Goal: Transaction & Acquisition: Purchase product/service

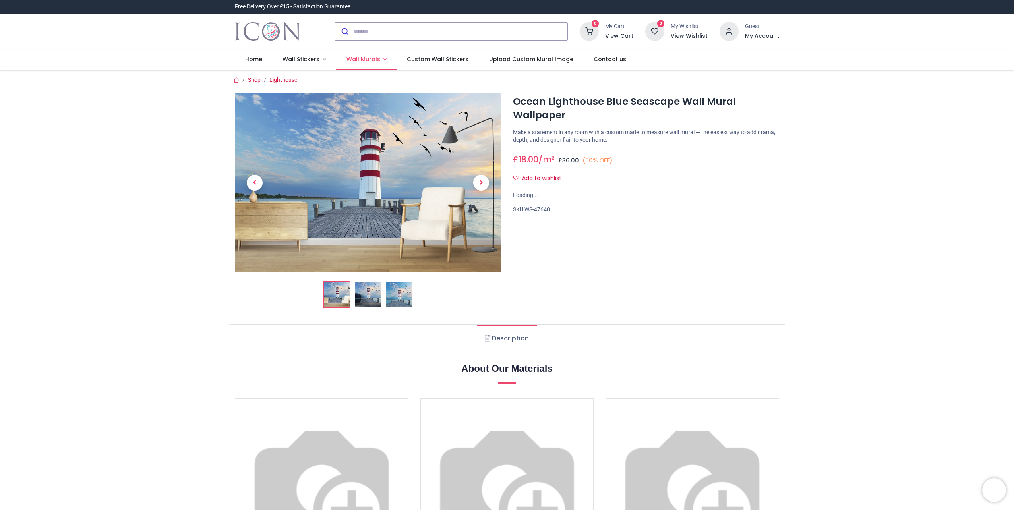
click at [361, 58] on span "Wall Murals" at bounding box center [363, 59] width 34 height 8
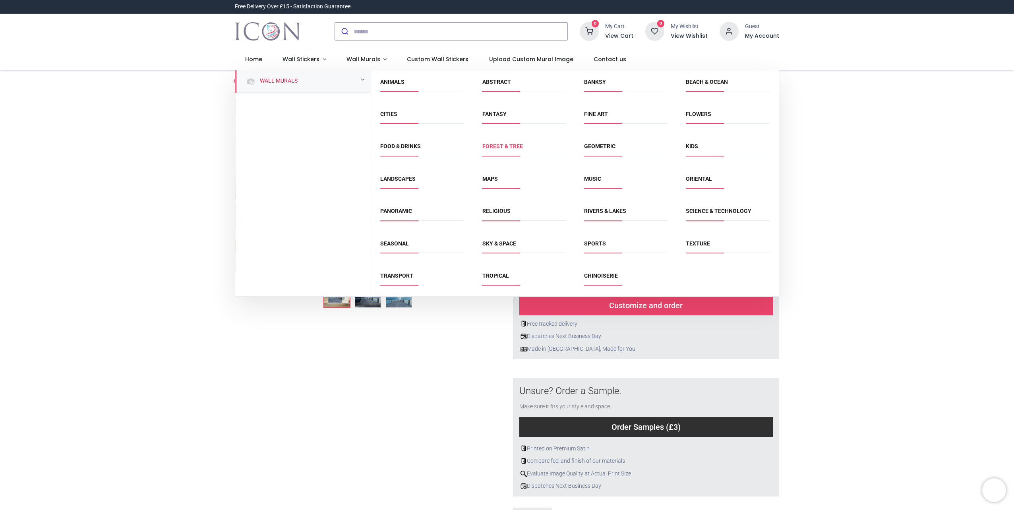
click at [508, 146] on link "Forest & Tree" at bounding box center [502, 146] width 41 height 6
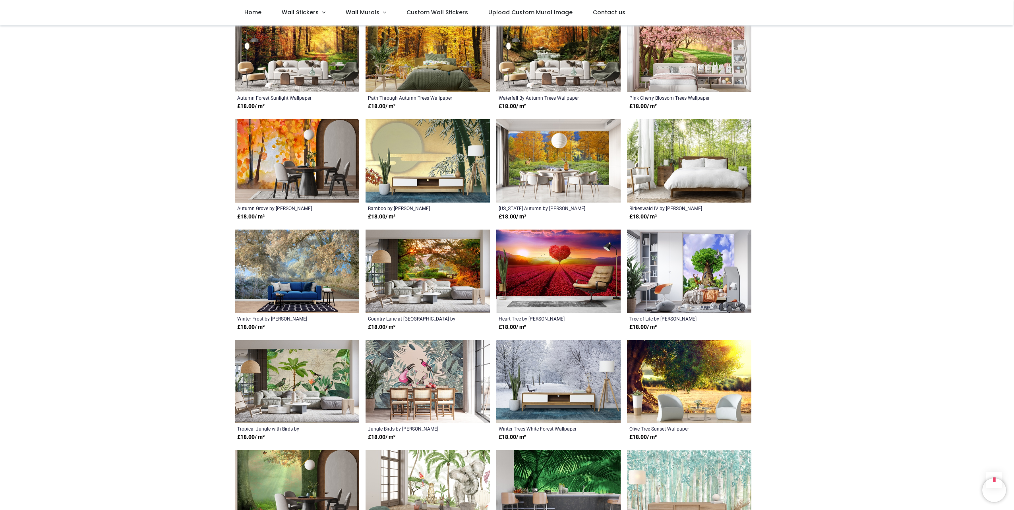
scroll to position [1192, 0]
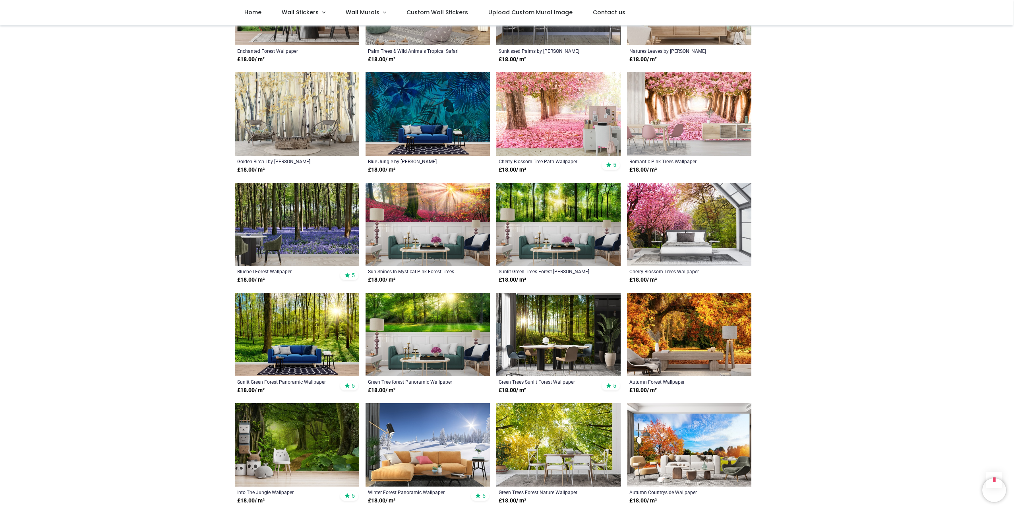
scroll to position [1748, 0]
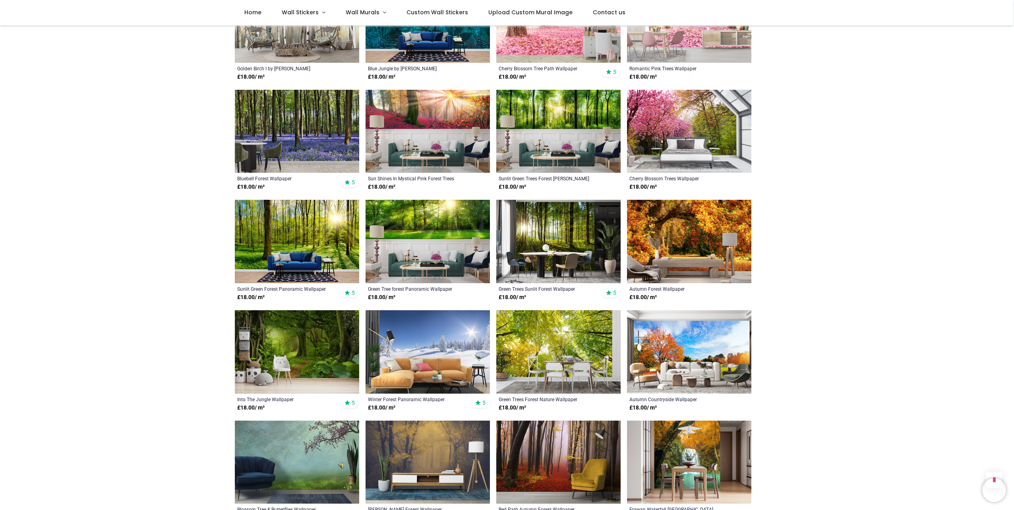
click at [294, 338] on img at bounding box center [297, 351] width 124 height 83
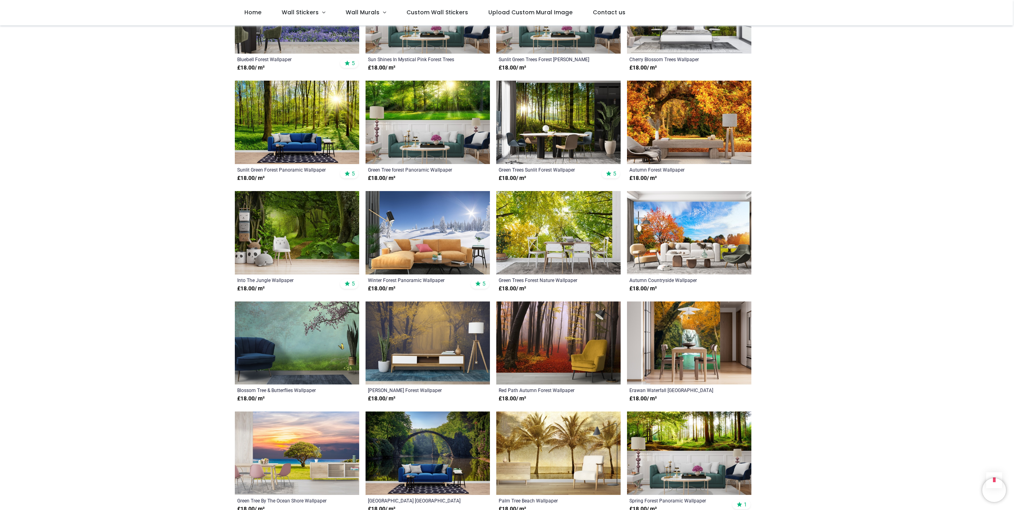
scroll to position [1986, 0]
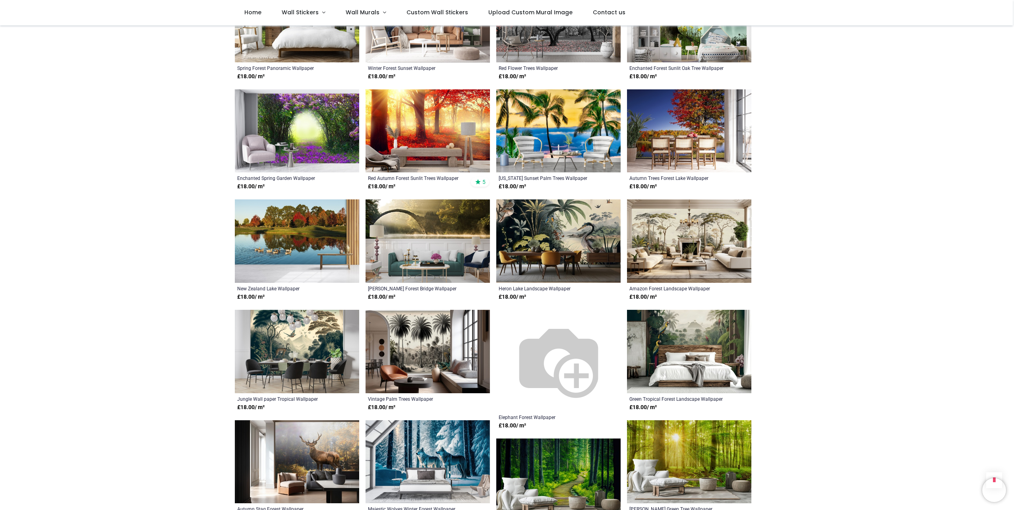
scroll to position [2899, 0]
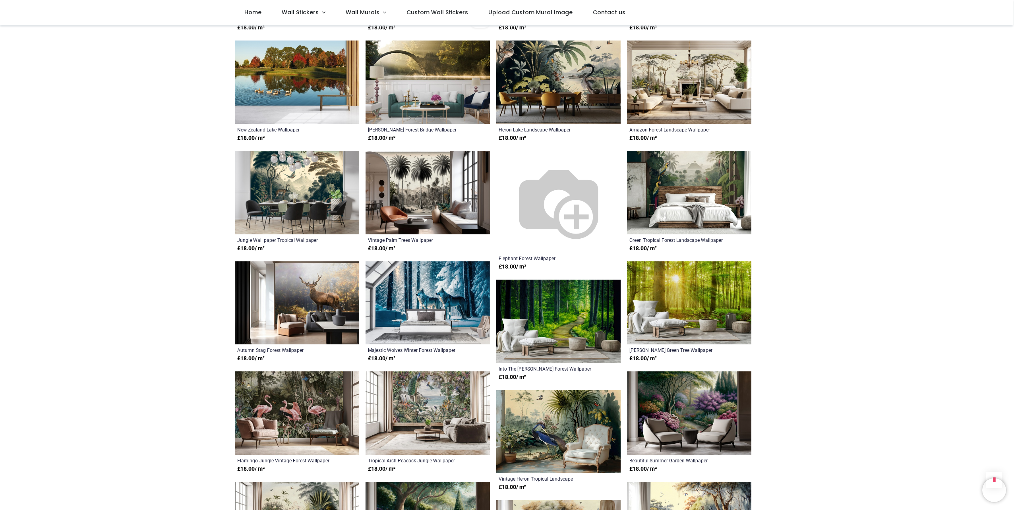
click at [547, 301] on img at bounding box center [558, 321] width 124 height 83
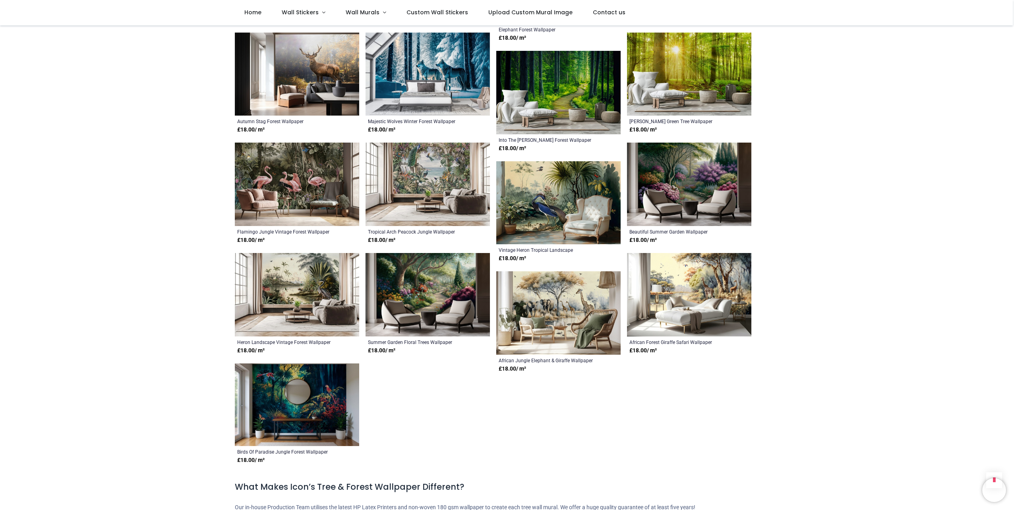
scroll to position [3018, 0]
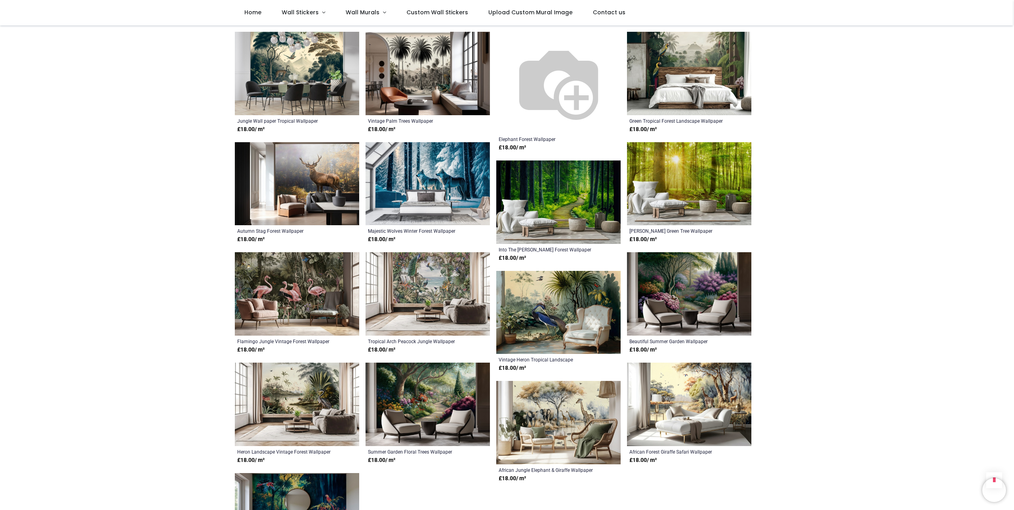
click at [428, 380] on img at bounding box center [427, 404] width 124 height 83
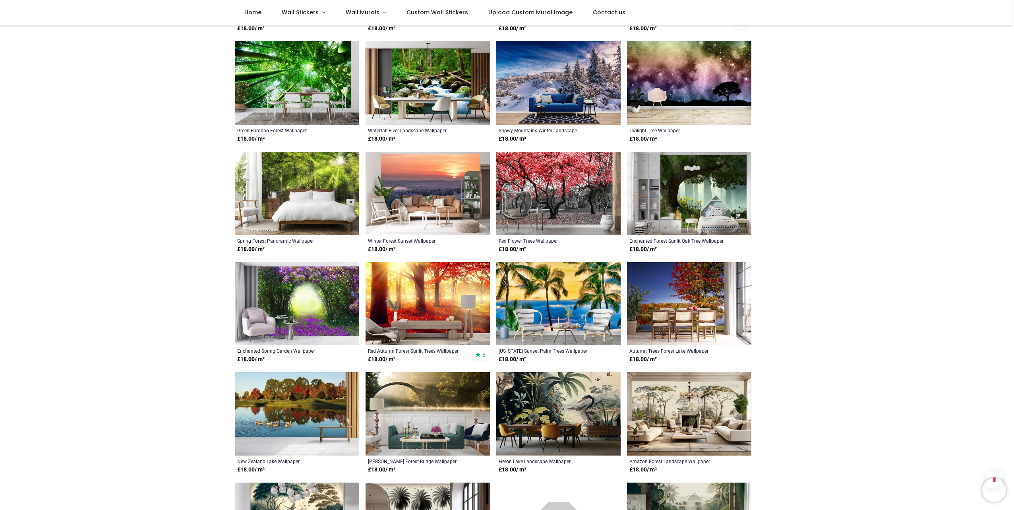
scroll to position [2502, 0]
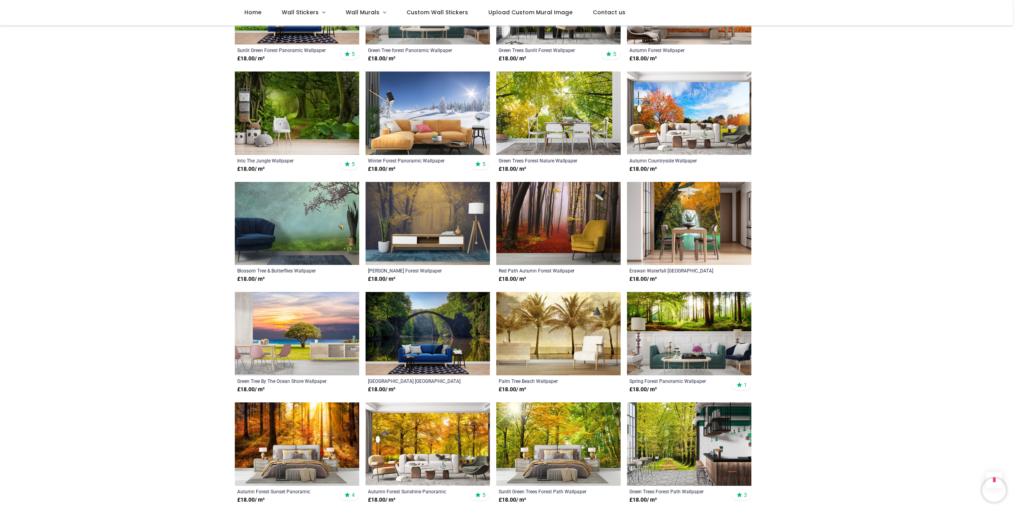
scroll to position [1986, 0]
click at [676, 298] on img at bounding box center [689, 333] width 124 height 83
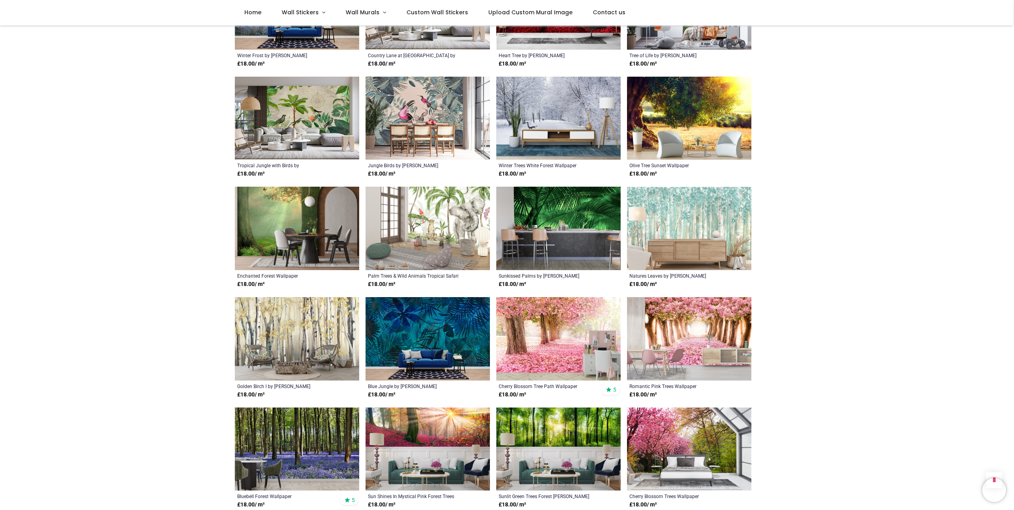
scroll to position [1192, 0]
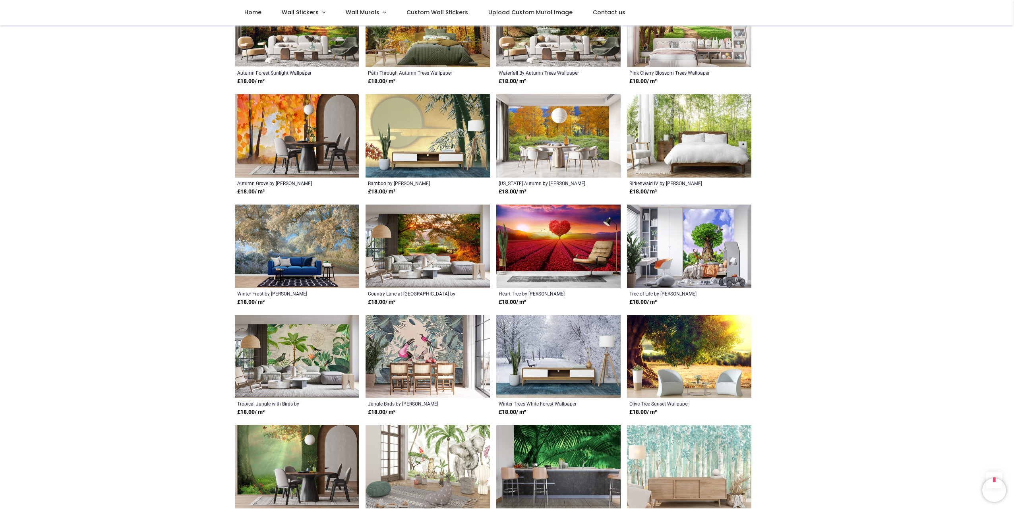
click at [431, 231] on img at bounding box center [427, 246] width 124 height 83
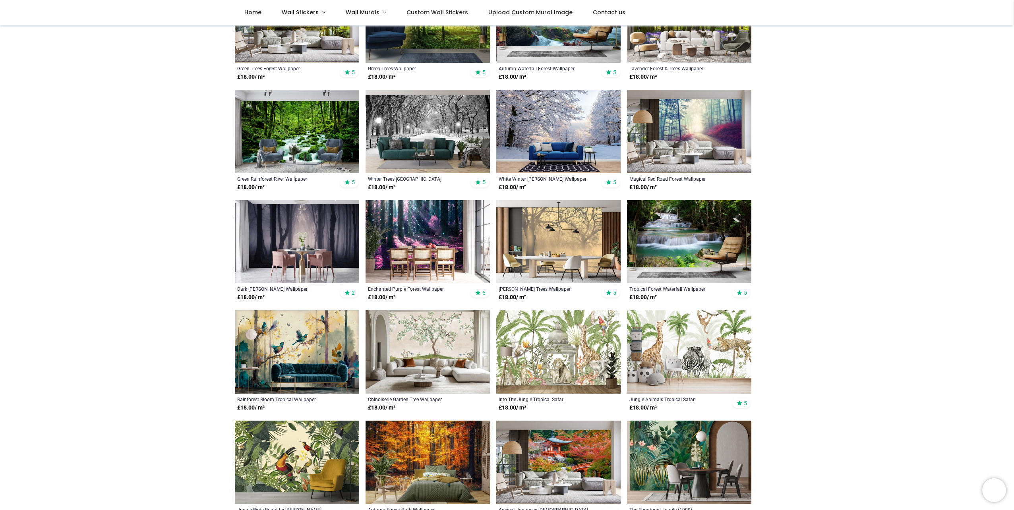
scroll to position [238, 0]
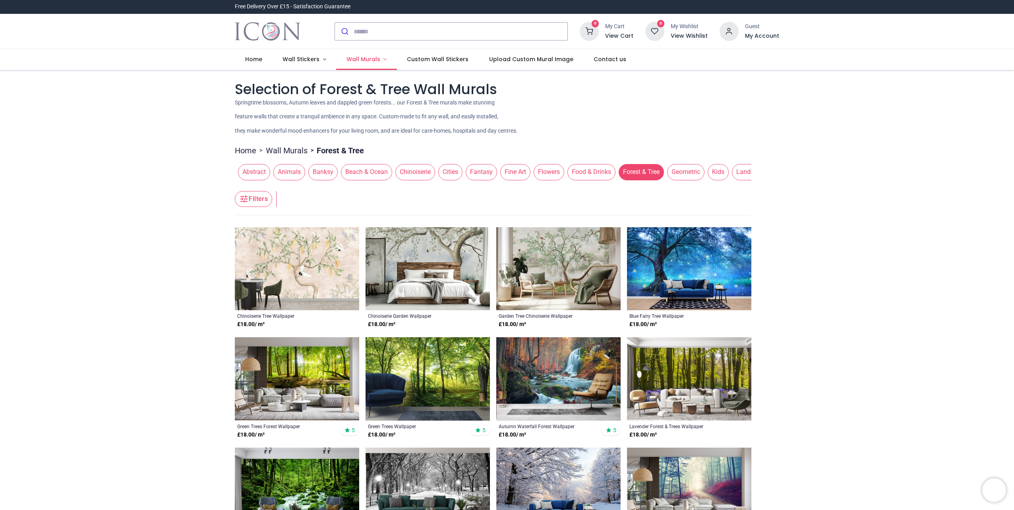
click at [376, 61] on span "Wall Murals" at bounding box center [363, 59] width 35 height 8
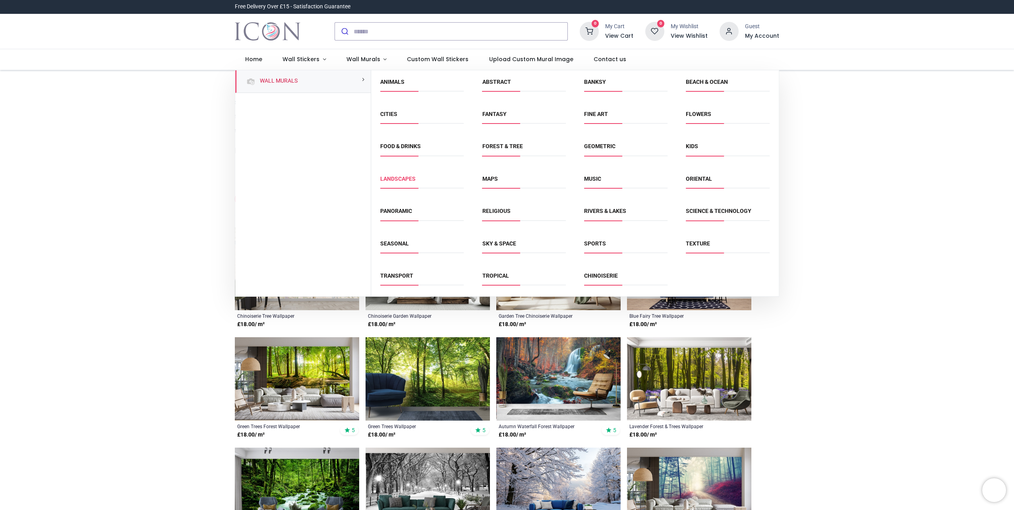
click at [392, 181] on link "Landscapes" at bounding box center [397, 179] width 35 height 6
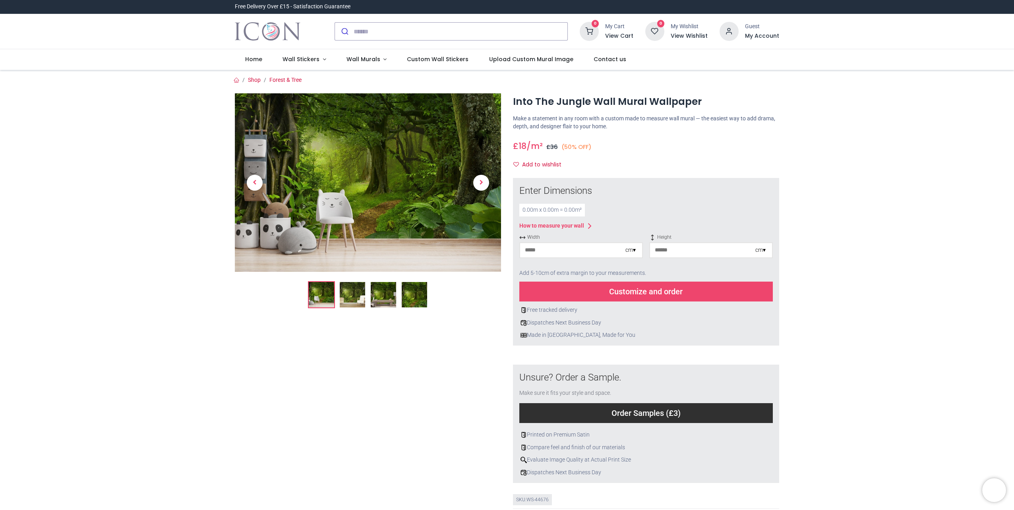
click at [558, 251] on input "number" at bounding box center [572, 250] width 105 height 14
type input "***"
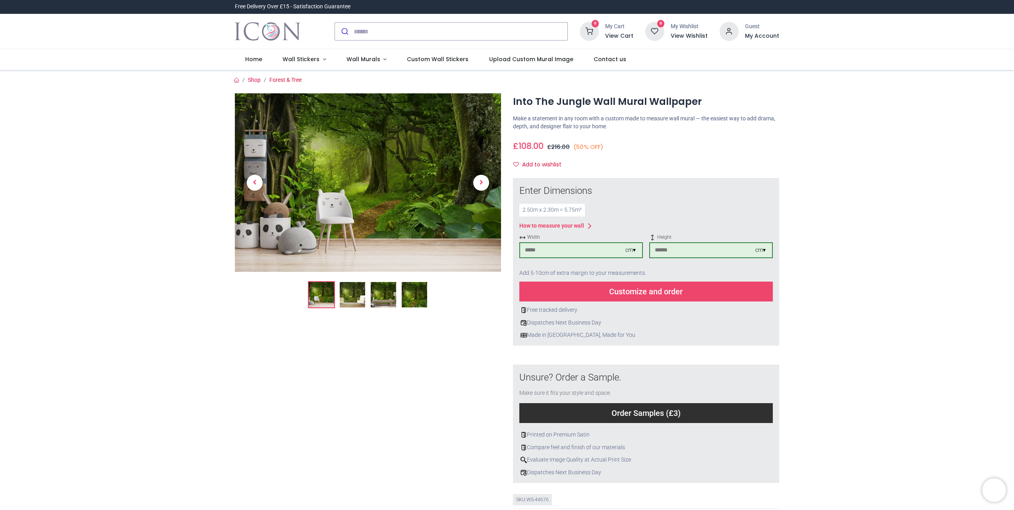
type input "***"
click at [655, 290] on div "Customize and order" at bounding box center [645, 292] width 253 height 20
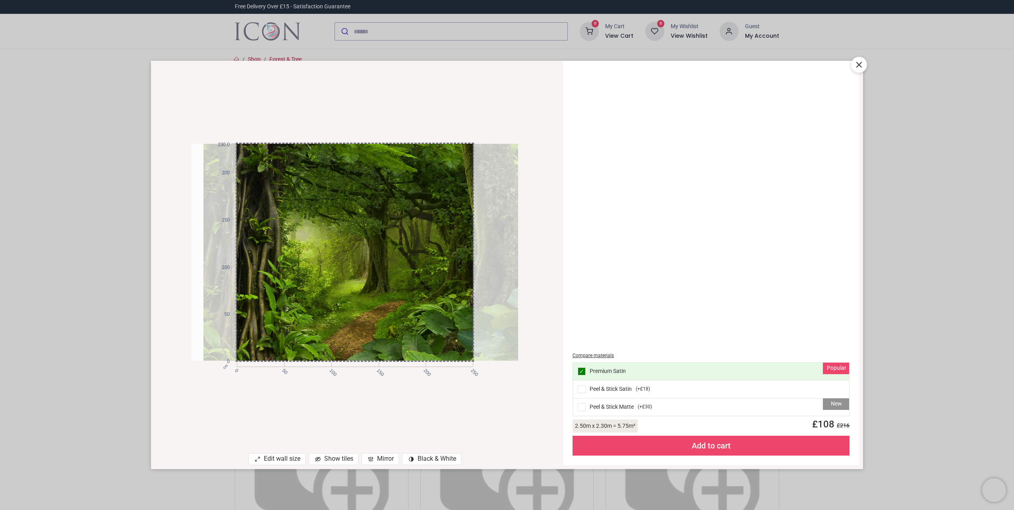
drag, startPoint x: 409, startPoint y: 257, endPoint x: 421, endPoint y: 250, distance: 13.9
click at [421, 250] on div at bounding box center [366, 252] width 326 height 217
click at [861, 67] on icon at bounding box center [858, 64] width 5 height 5
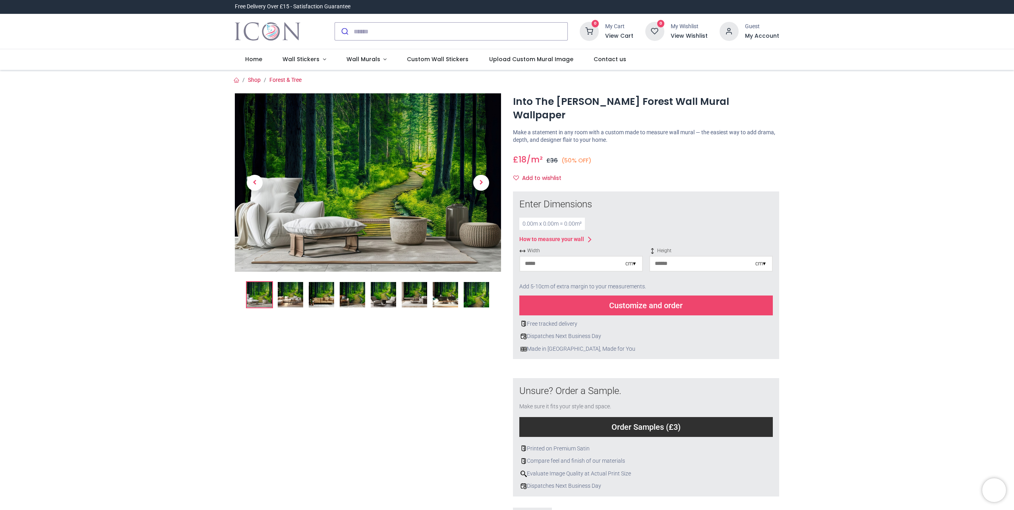
click at [584, 256] on div "cm ▾" at bounding box center [581, 264] width 124 height 16
click at [587, 257] on input "number" at bounding box center [572, 264] width 105 height 14
type input "***"
click at [625, 298] on div "Customize and order" at bounding box center [645, 305] width 253 height 20
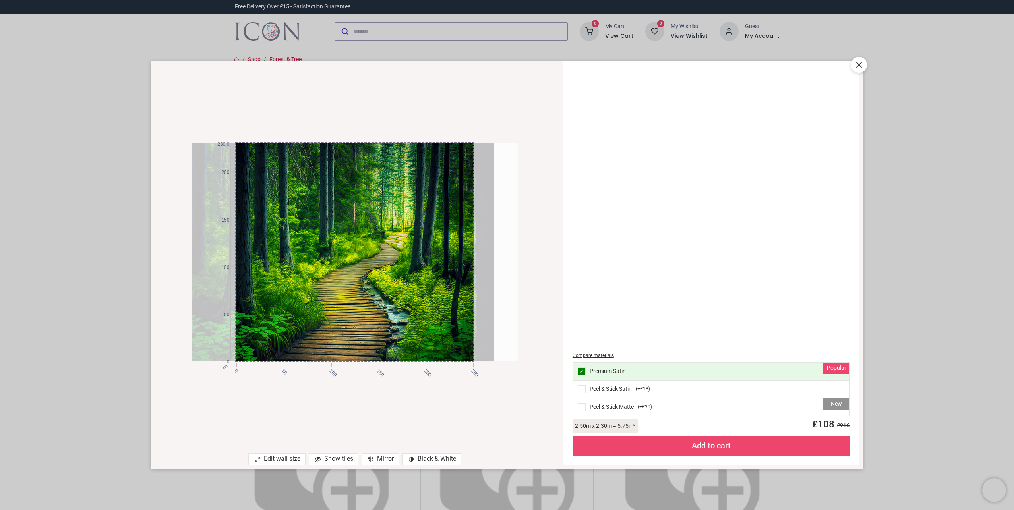
drag, startPoint x: 360, startPoint y: 264, endPoint x: 336, endPoint y: 264, distance: 24.2
click at [336, 264] on div at bounding box center [330, 252] width 326 height 218
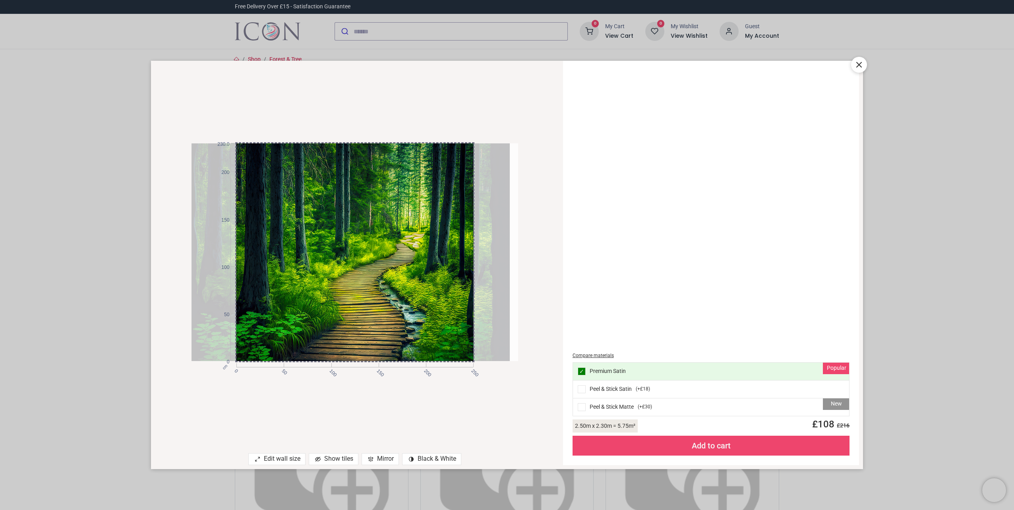
drag, startPoint x: 386, startPoint y: 252, endPoint x: 411, endPoint y: 250, distance: 25.5
click at [411, 250] on div at bounding box center [346, 252] width 326 height 218
click at [861, 62] on icon at bounding box center [859, 65] width 10 height 10
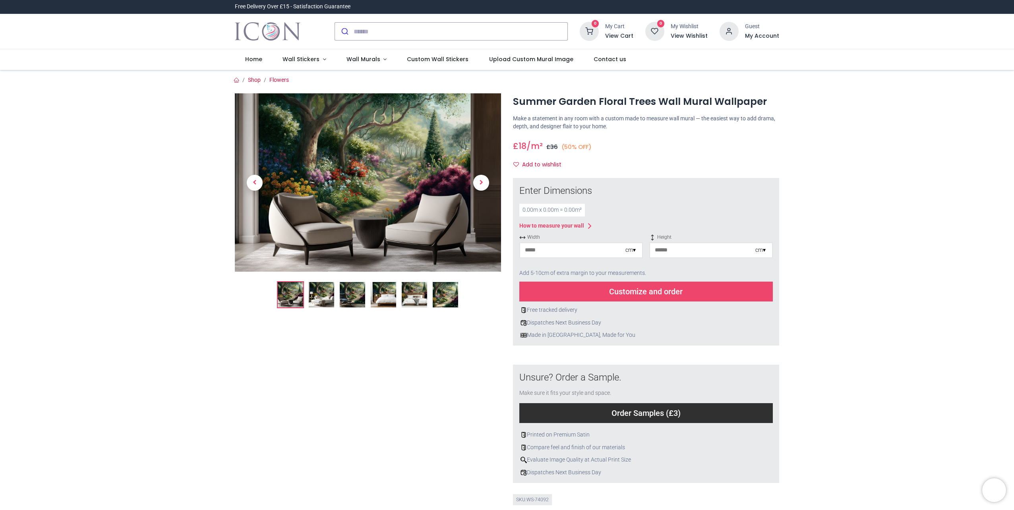
click at [572, 252] on input "number" at bounding box center [572, 250] width 105 height 14
type input "***"
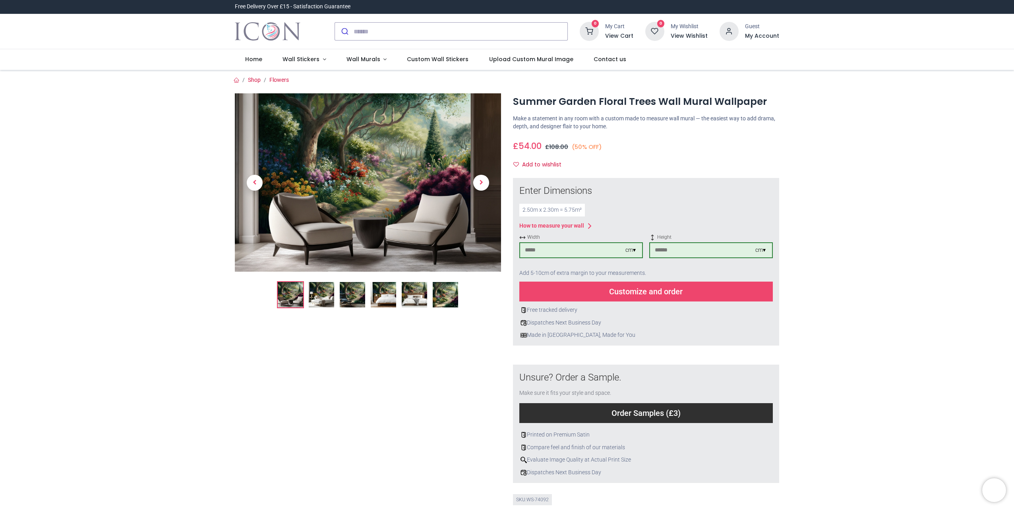
type input "***"
click at [618, 294] on div "Customize and order" at bounding box center [645, 292] width 253 height 20
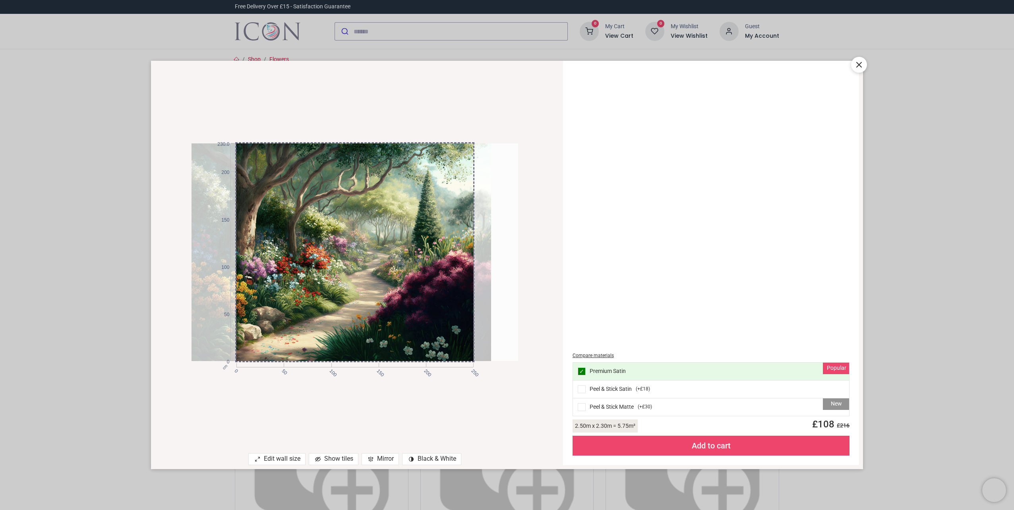
drag, startPoint x: 411, startPoint y: 268, endPoint x: 384, endPoint y: 266, distance: 27.1
click at [384, 266] on div at bounding box center [327, 252] width 326 height 218
click at [856, 66] on icon at bounding box center [859, 65] width 10 height 10
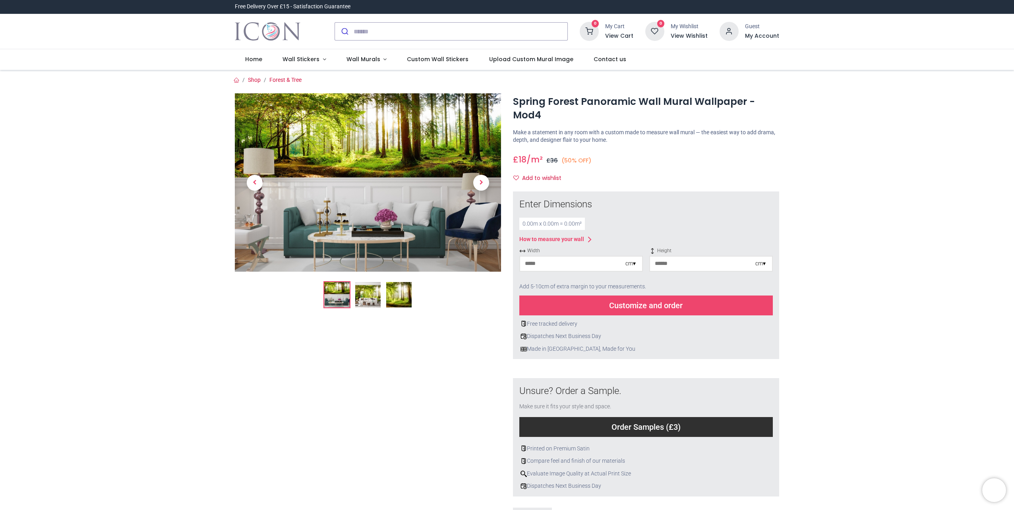
click at [360, 295] on img at bounding box center [367, 294] width 25 height 25
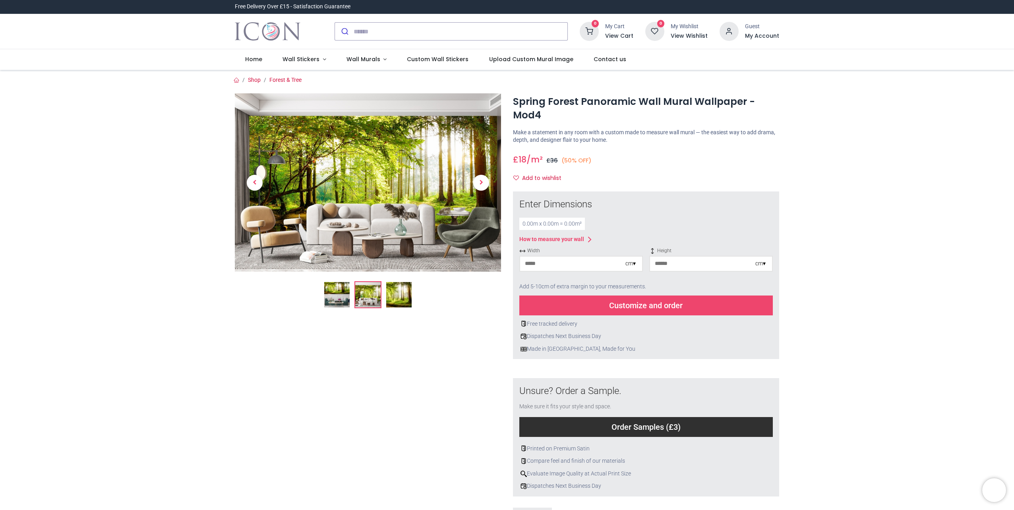
click at [398, 296] on img at bounding box center [398, 294] width 25 height 25
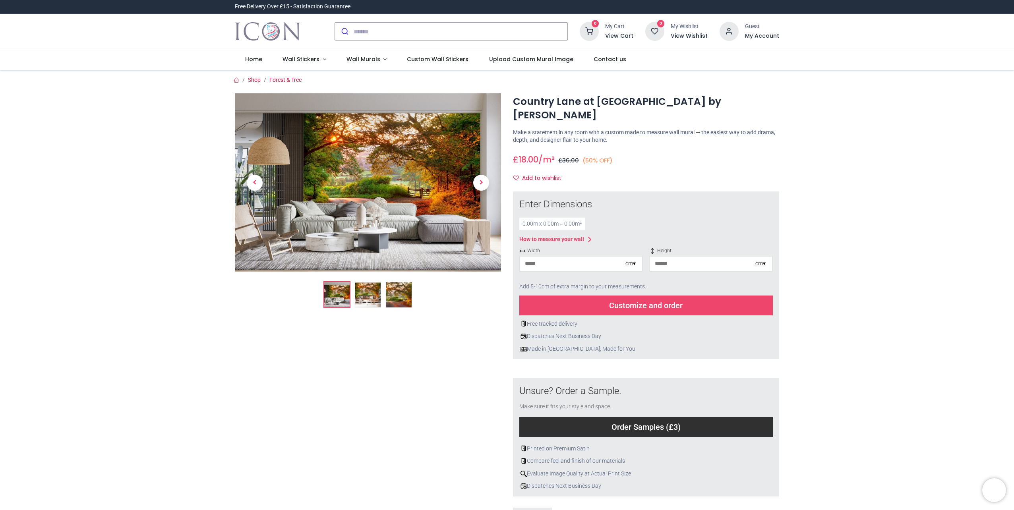
click at [409, 291] on img at bounding box center [398, 294] width 25 height 25
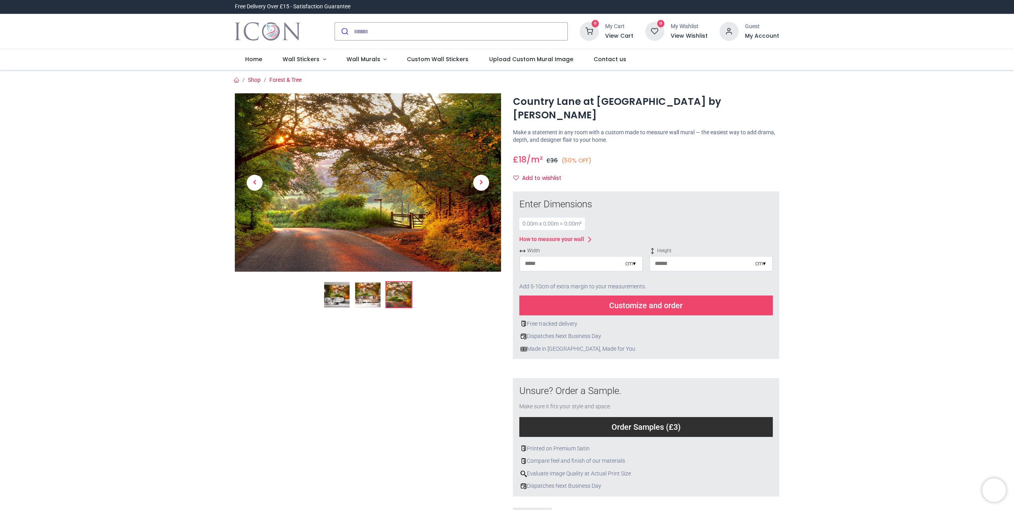
click at [400, 282] on img at bounding box center [398, 294] width 25 height 25
click at [554, 257] on input "number" at bounding box center [572, 264] width 105 height 14
type input "***"
click at [610, 295] on div "Customize and order" at bounding box center [645, 305] width 253 height 20
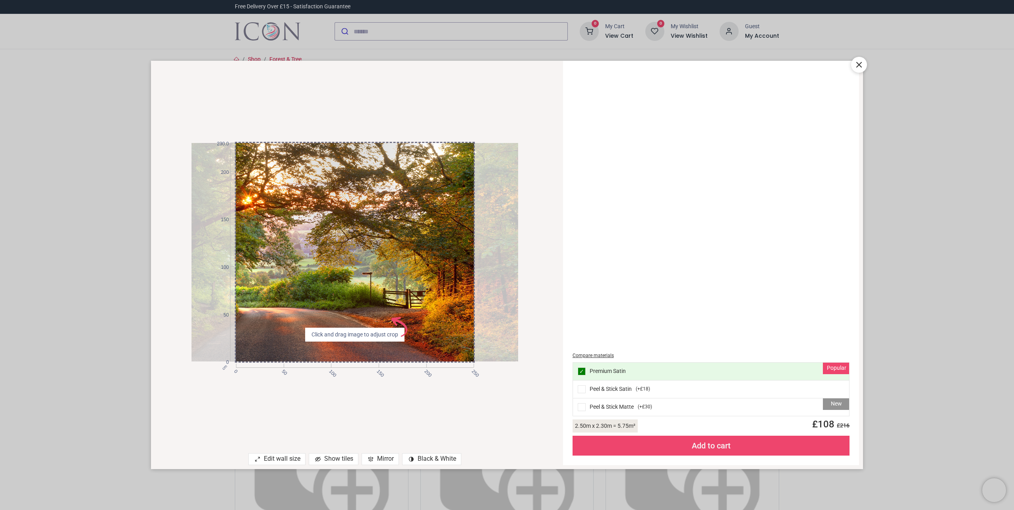
click at [857, 62] on icon at bounding box center [858, 64] width 5 height 5
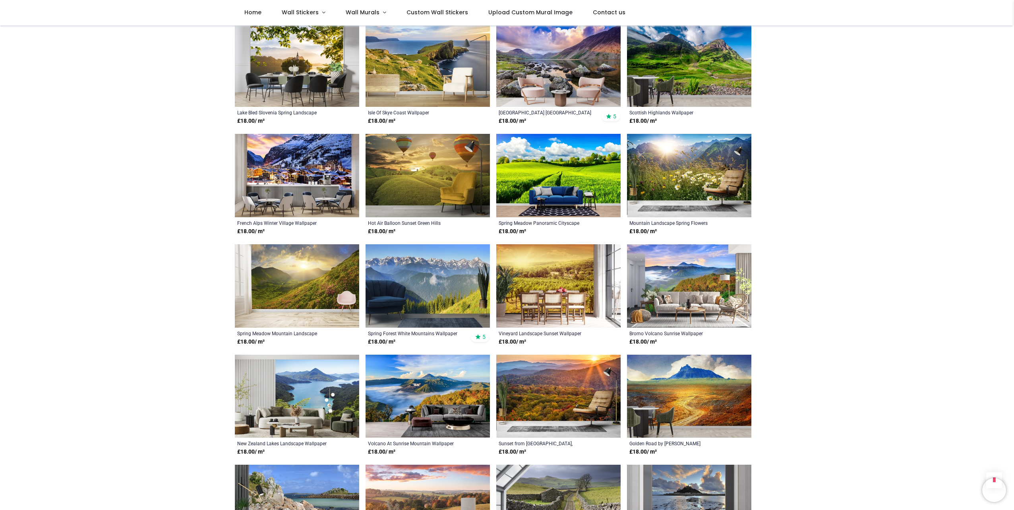
scroll to position [1350, 0]
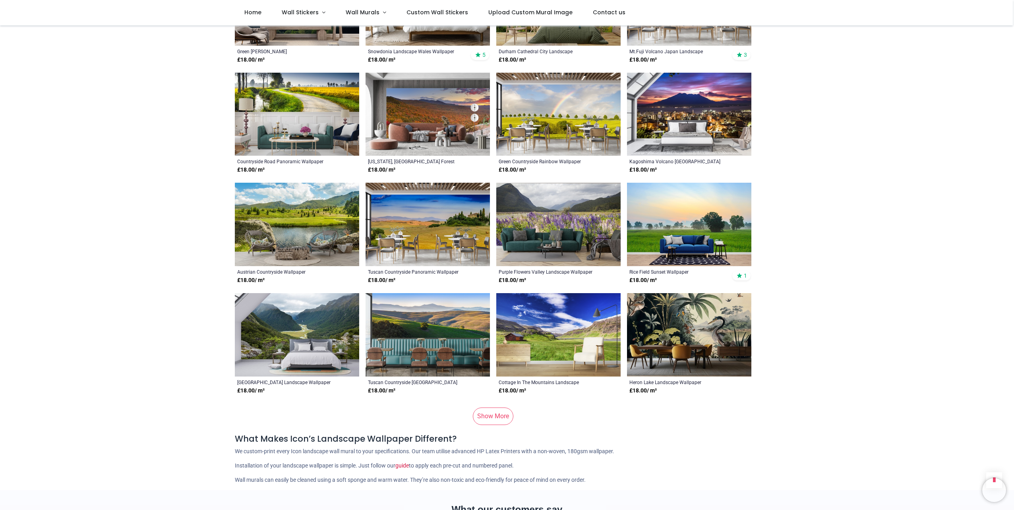
scroll to position [2105, 0]
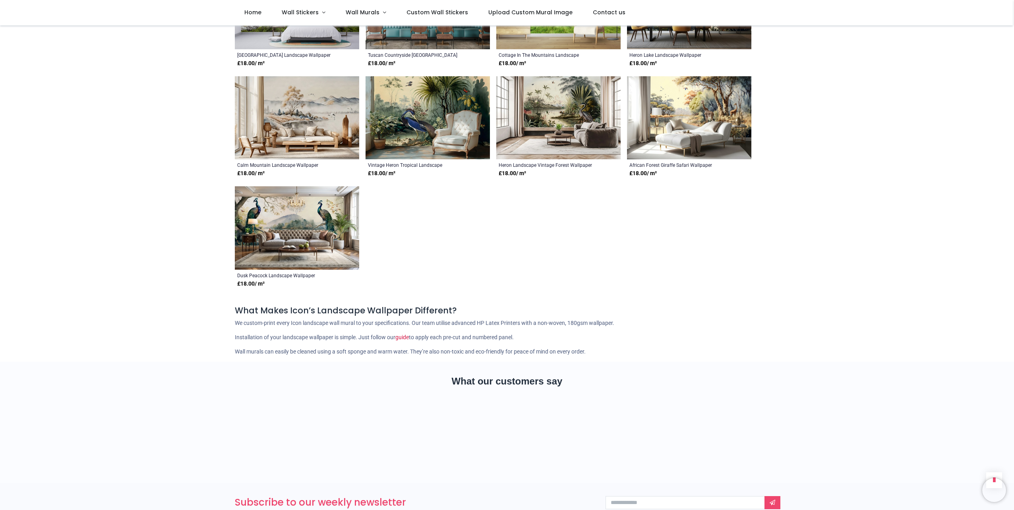
scroll to position [2184, 0]
